Goal: Transaction & Acquisition: Purchase product/service

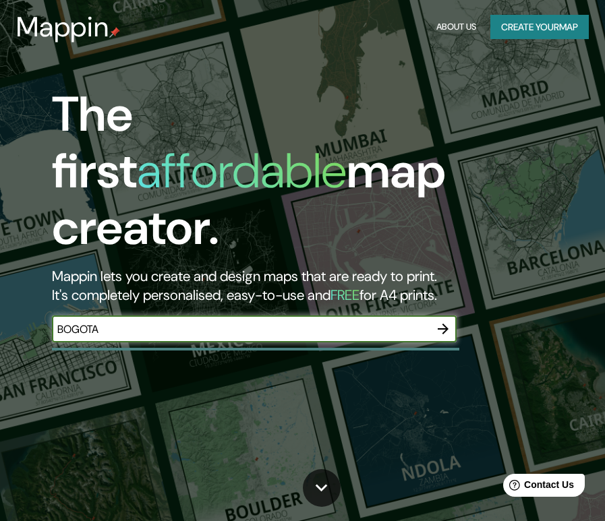
type input "BOGOTA"
click at [450, 321] on icon "button" at bounding box center [443, 329] width 16 height 16
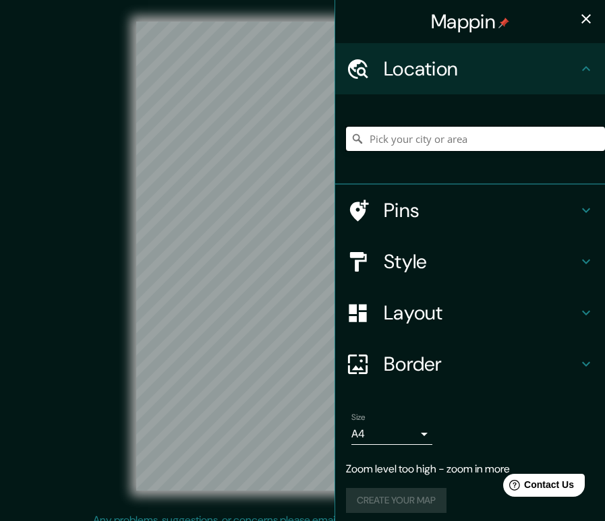
click at [433, 140] on input "Pick your city or area" at bounding box center [475, 139] width 259 height 24
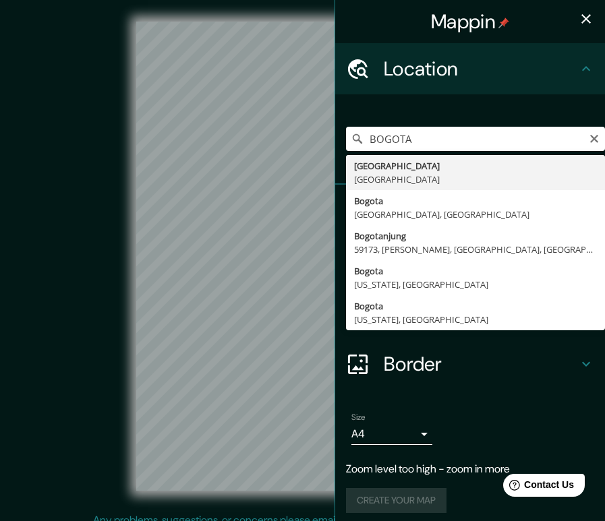
type input "[GEOGRAPHIC_DATA], [GEOGRAPHIC_DATA]"
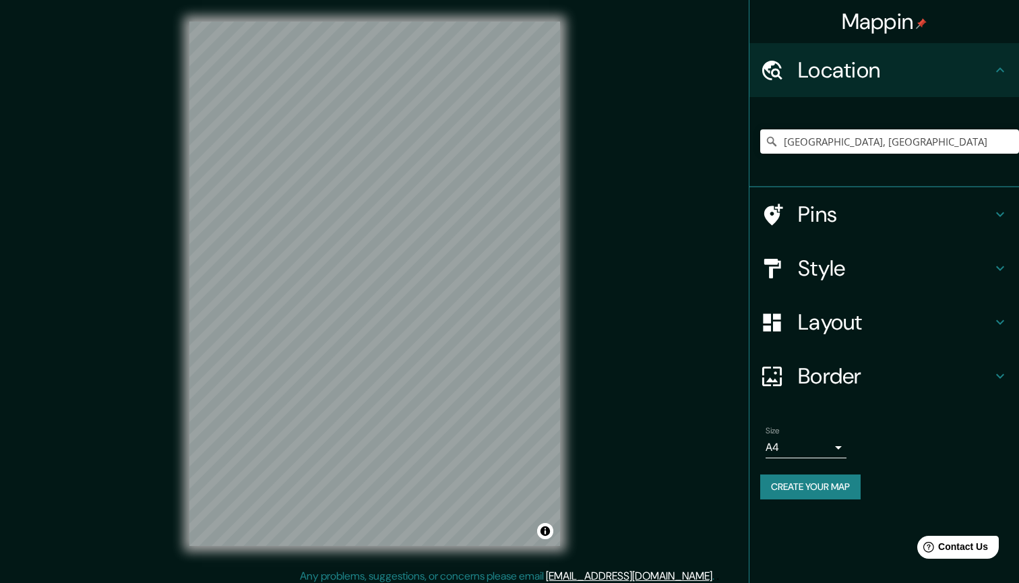
click at [604, 219] on h4 "Pins" at bounding box center [895, 214] width 194 height 27
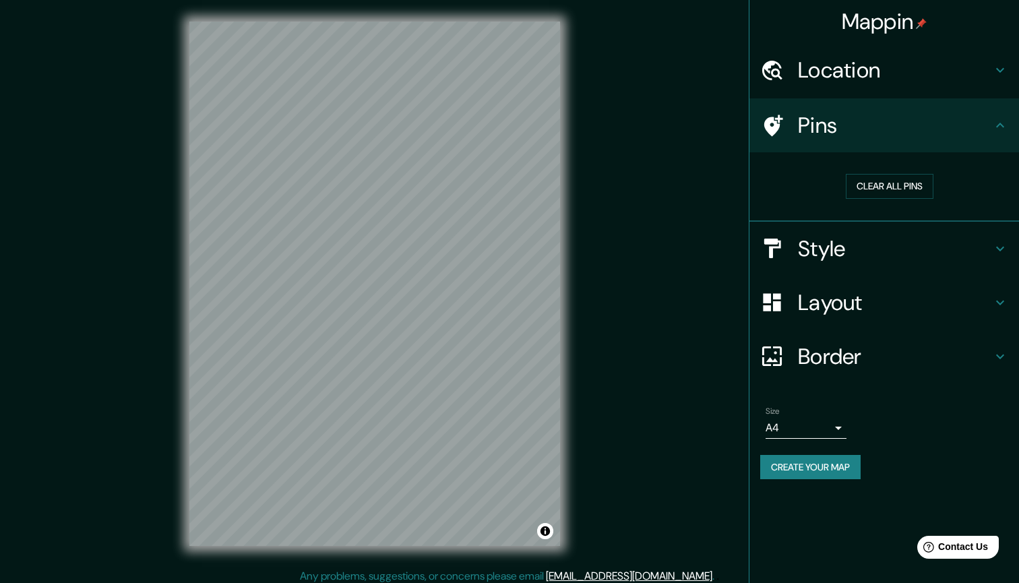
click at [604, 307] on h4 "Layout" at bounding box center [895, 302] width 194 height 27
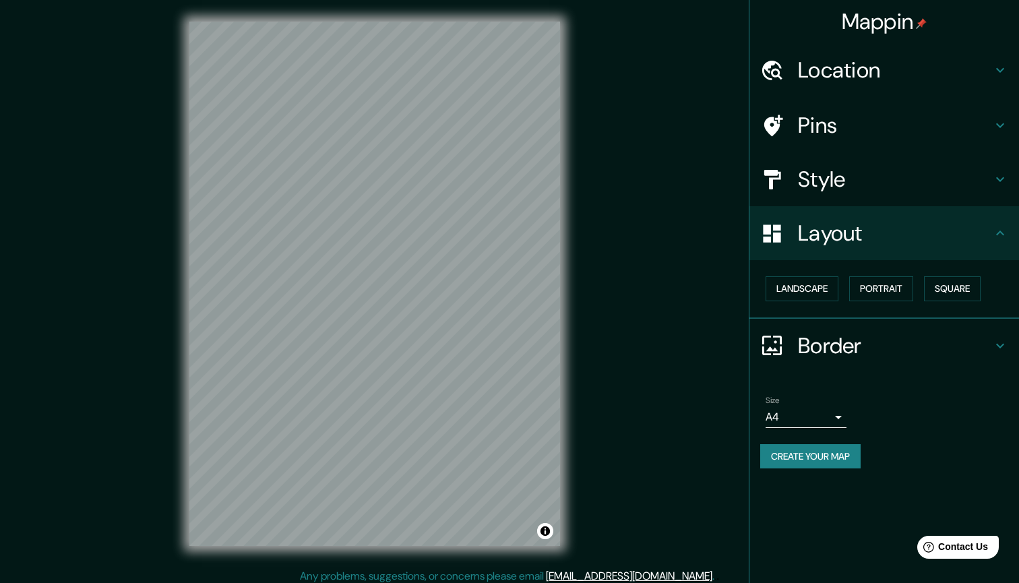
click at [604, 188] on h4 "Style" at bounding box center [895, 179] width 194 height 27
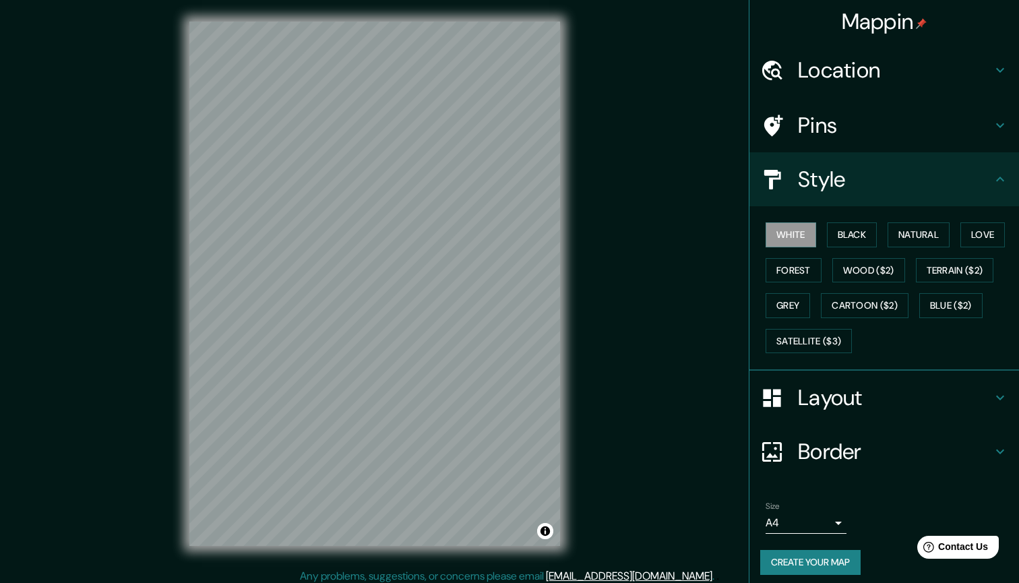
click at [604, 246] on div "White Black Natural Love Forest Wood ($2) Terrain ($2) Grey Cartoon ($2) Blue (…" at bounding box center [889, 288] width 259 height 142
click at [604, 233] on button "Natural" at bounding box center [919, 234] width 62 height 25
click at [604, 236] on button "Love" at bounding box center [983, 234] width 44 height 25
click at [604, 272] on button "Forest" at bounding box center [794, 270] width 56 height 25
click at [604, 273] on button "Wood ($2)" at bounding box center [868, 270] width 73 height 25
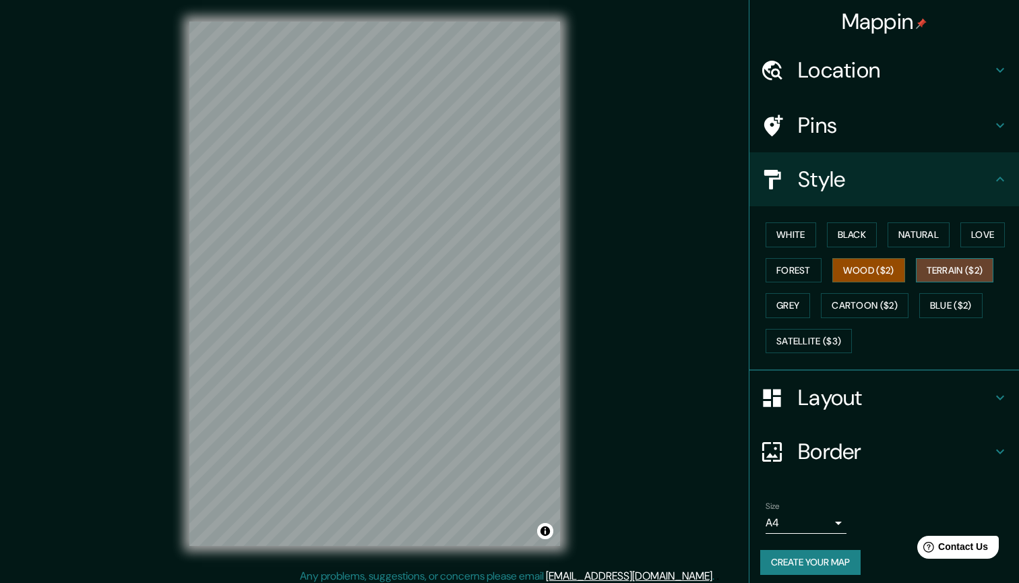
click at [604, 270] on button "Terrain ($2)" at bounding box center [955, 270] width 78 height 25
click at [604, 301] on button "Grey" at bounding box center [788, 305] width 44 height 25
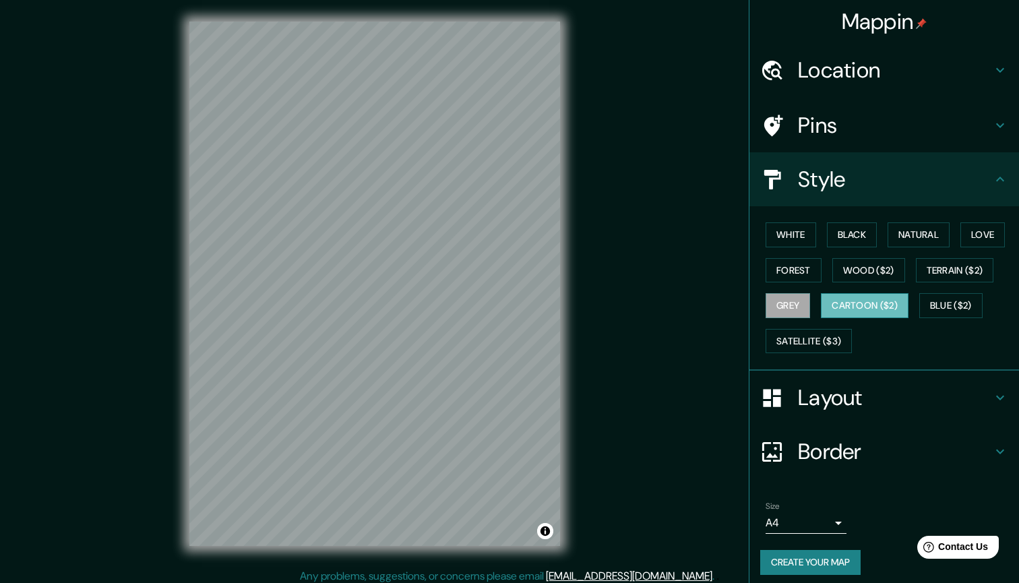
click at [604, 305] on button "Cartoon ($2)" at bounding box center [865, 305] width 88 height 25
click at [604, 229] on button "Natural" at bounding box center [919, 234] width 62 height 25
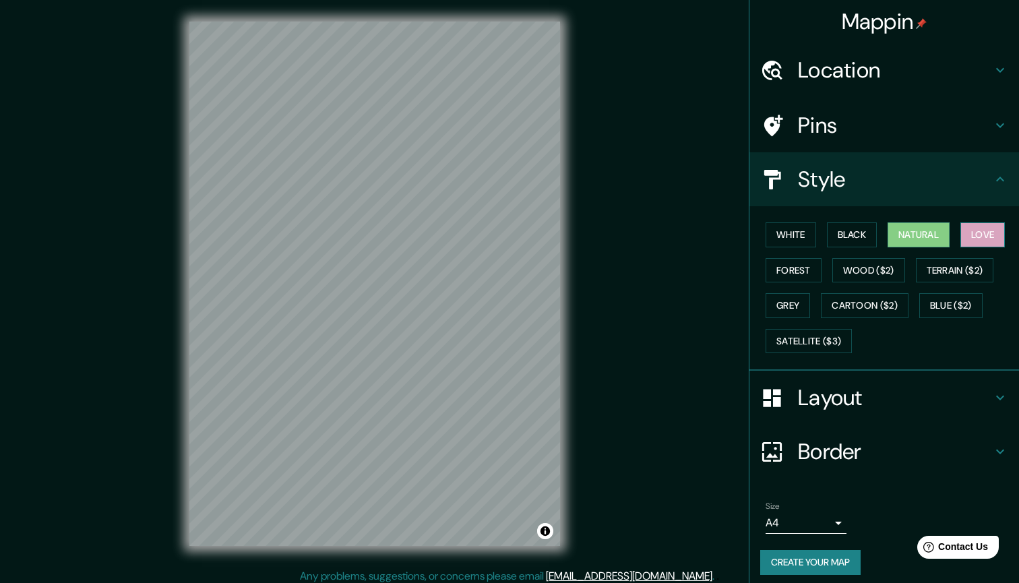
click at [604, 230] on button "Love" at bounding box center [983, 234] width 44 height 25
drag, startPoint x: 419, startPoint y: 210, endPoint x: 405, endPoint y: 218, distance: 16.6
click at [460, 208] on div at bounding box center [465, 203] width 11 height 11
click at [604, 138] on div "Pins" at bounding box center [885, 125] width 270 height 54
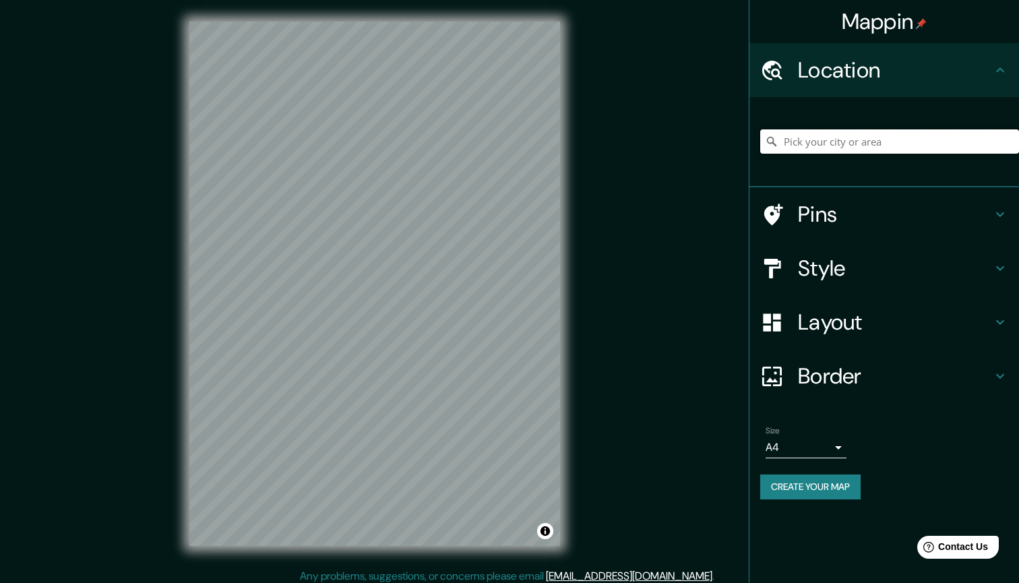
click at [851, 150] on input "Pick your city or area" at bounding box center [889, 141] width 259 height 24
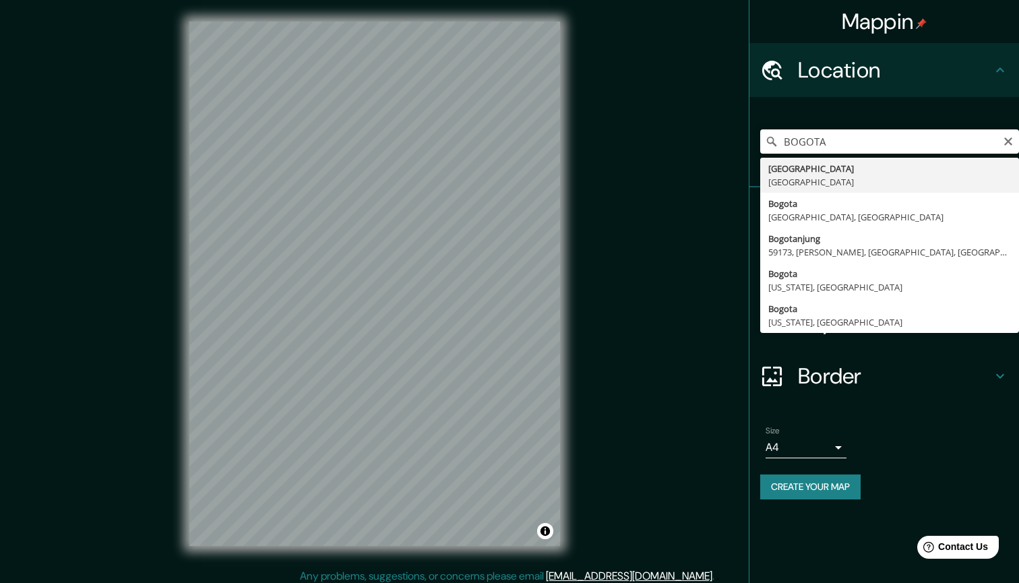
type input "[GEOGRAPHIC_DATA], [GEOGRAPHIC_DATA]"
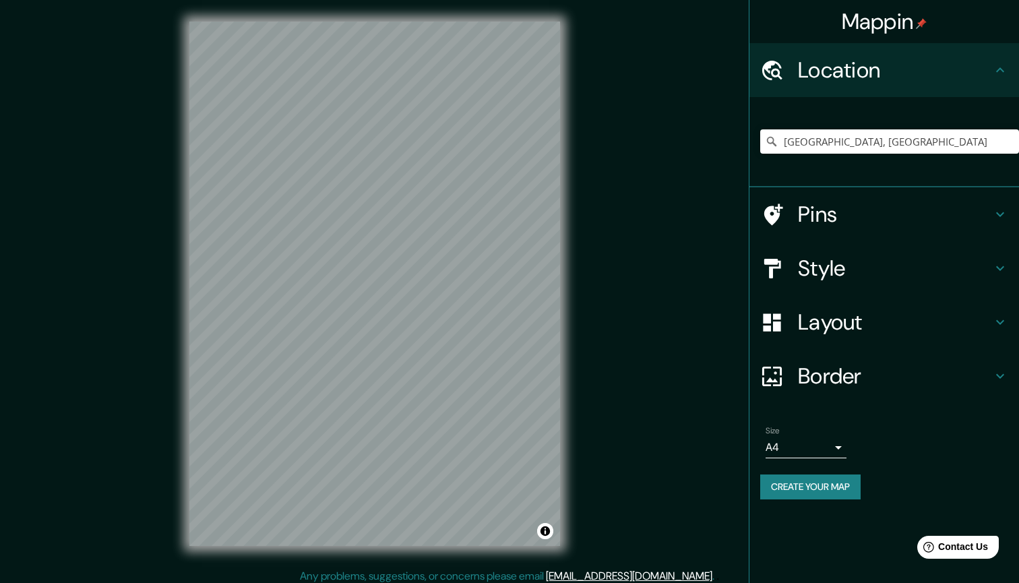
click at [905, 276] on h4 "Style" at bounding box center [895, 268] width 194 height 27
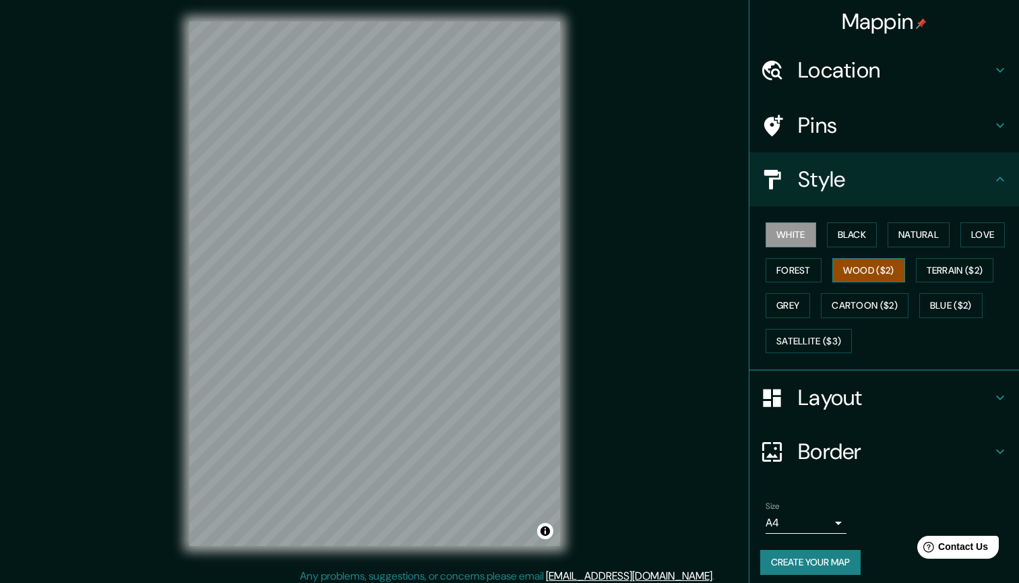
click at [879, 266] on button "Wood ($2)" at bounding box center [868, 270] width 73 height 25
click at [950, 264] on button "Terrain ($2)" at bounding box center [955, 270] width 78 height 25
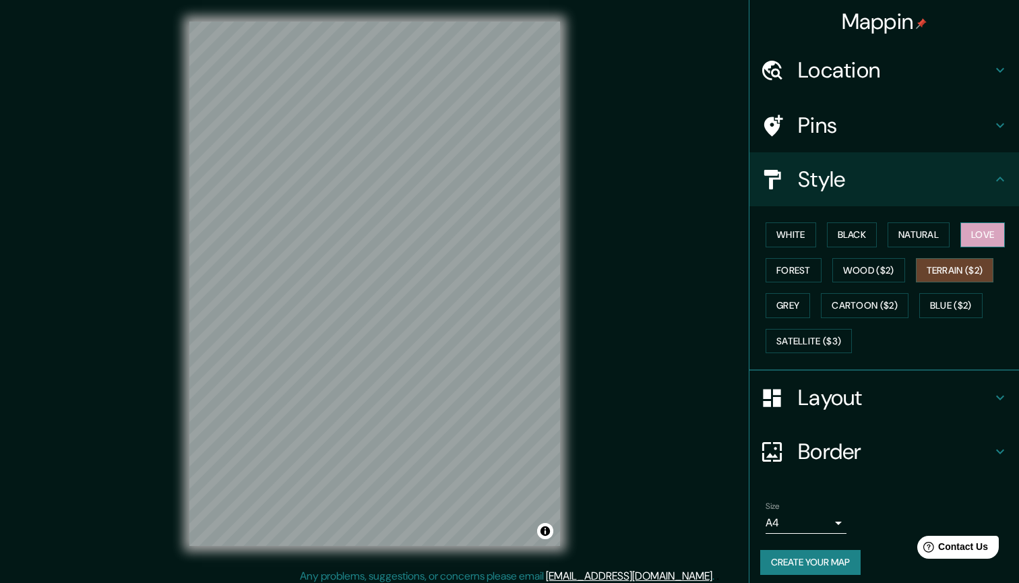
click at [994, 235] on button "Love" at bounding box center [983, 234] width 44 height 25
click at [813, 339] on button "Satellite ($3)" at bounding box center [809, 341] width 86 height 25
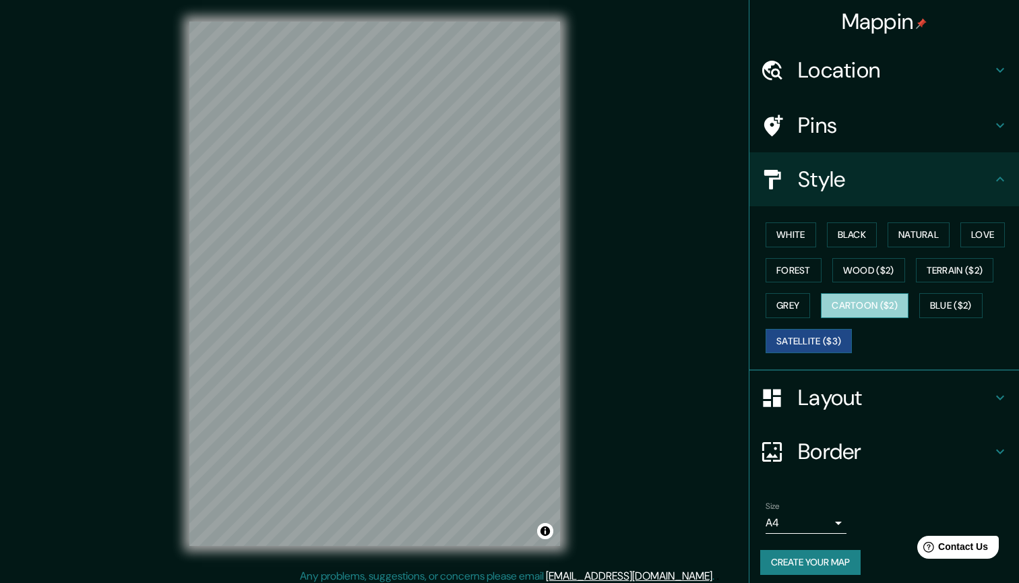
click at [863, 307] on button "Cartoon ($2)" at bounding box center [865, 305] width 88 height 25
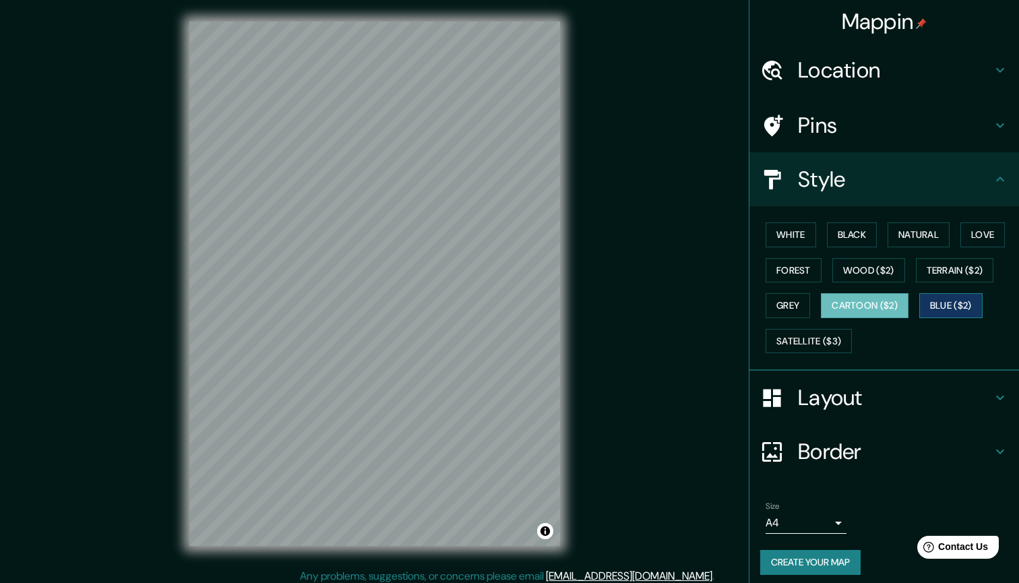
click at [951, 297] on button "Blue ($2)" at bounding box center [950, 305] width 63 height 25
click at [801, 307] on button "Grey" at bounding box center [788, 305] width 44 height 25
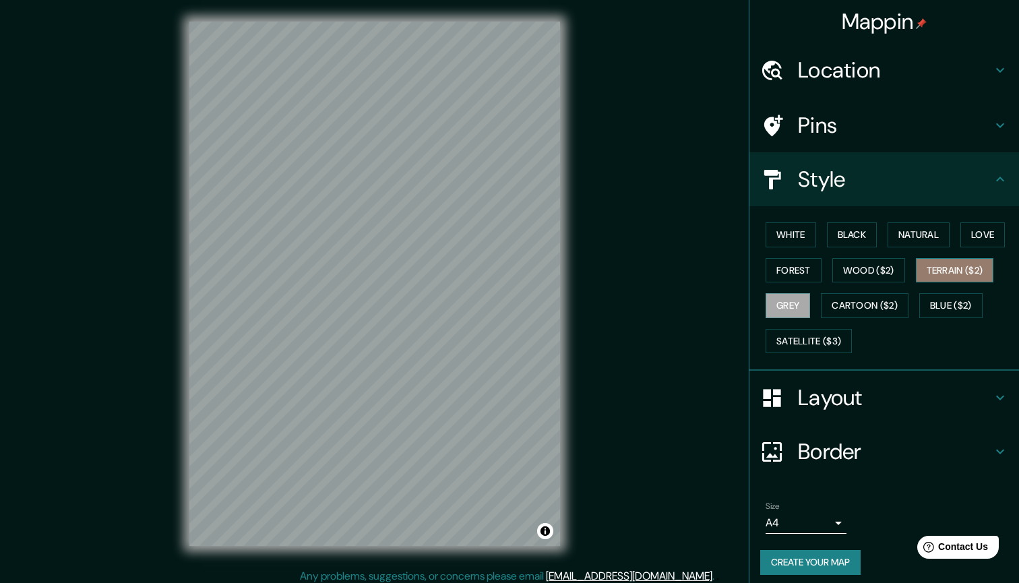
click at [931, 277] on button "Terrain ($2)" at bounding box center [955, 270] width 78 height 25
click at [851, 271] on button "Wood ($2)" at bounding box center [868, 270] width 73 height 25
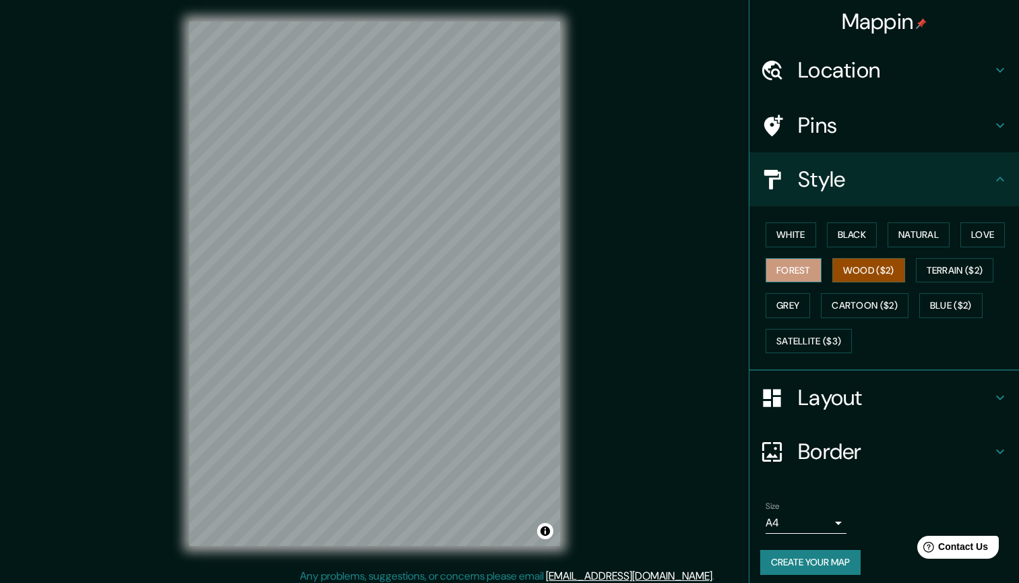
click at [803, 272] on button "Forest" at bounding box center [794, 270] width 56 height 25
click at [808, 237] on button "White" at bounding box center [791, 234] width 51 height 25
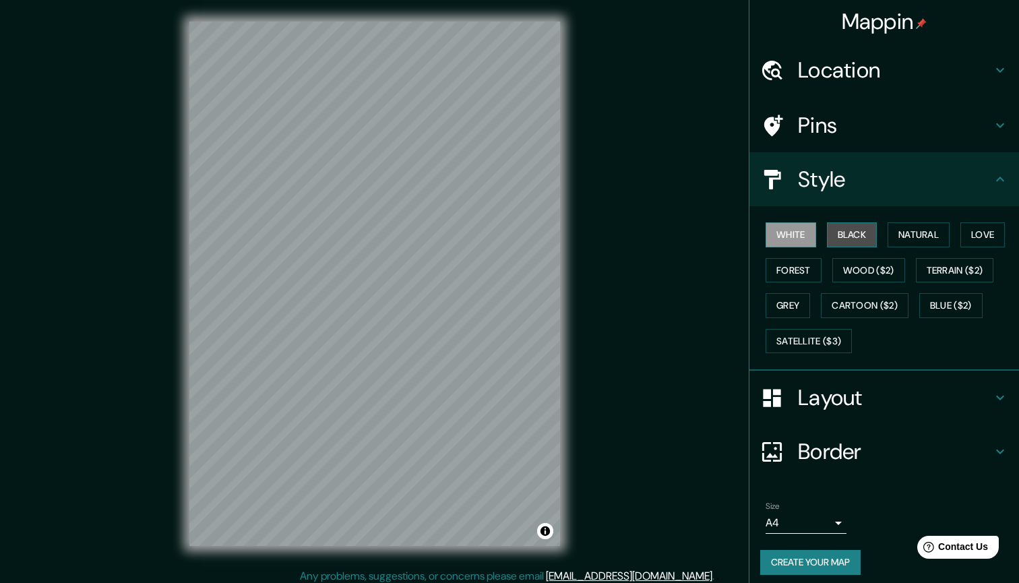
click at [829, 232] on button "Black" at bounding box center [852, 234] width 51 height 25
click at [943, 243] on button "Natural" at bounding box center [919, 234] width 62 height 25
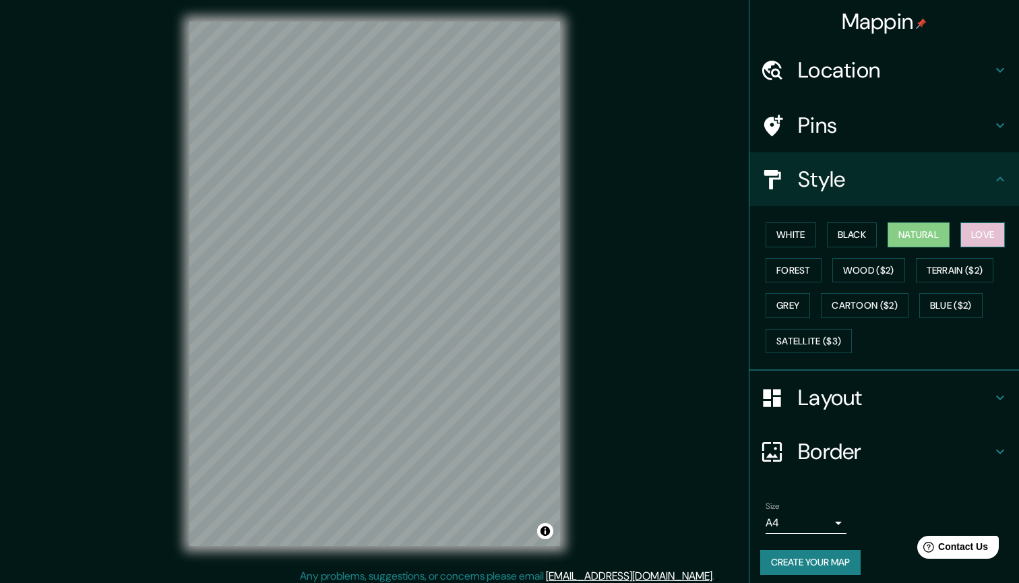
click at [977, 237] on button "Love" at bounding box center [983, 234] width 44 height 25
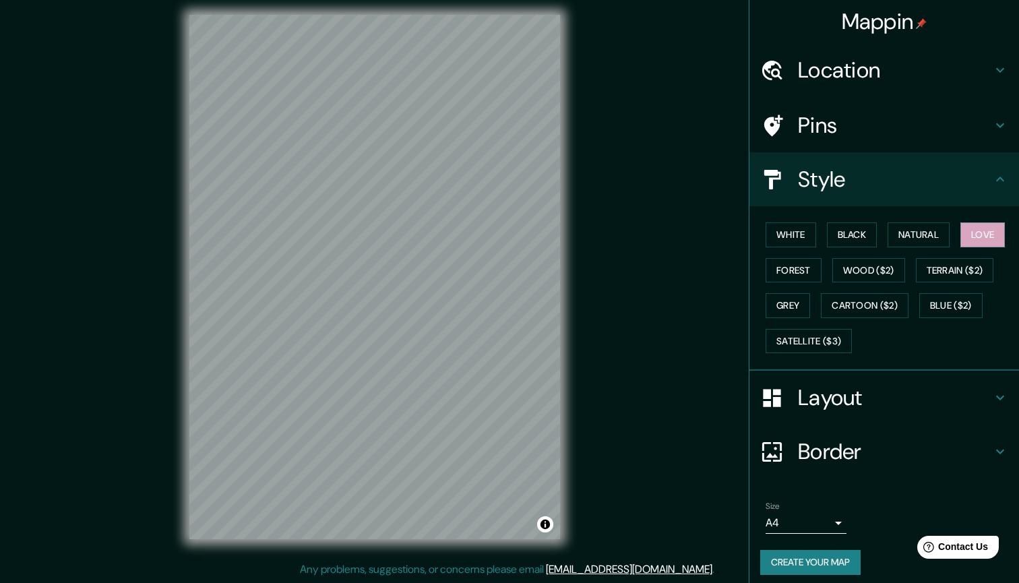
scroll to position [6, 0]
